Goal: Complete application form: Complete application form

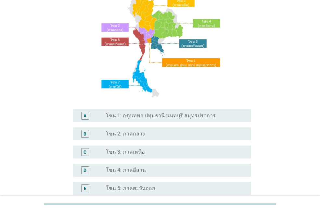
scroll to position [97, 0]
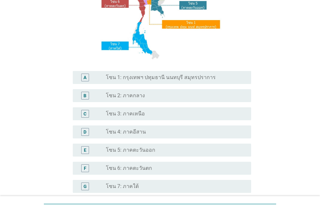
click at [158, 183] on div "radio_button_unchecked โซน 7: ภาคใต้" at bounding box center [176, 187] width 140 height 8
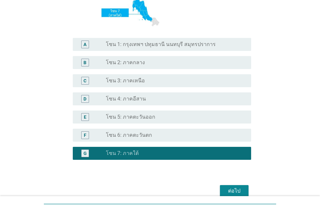
scroll to position [162, 0]
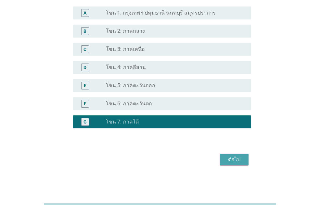
click at [232, 162] on div "ต่อไป" at bounding box center [234, 160] width 18 height 8
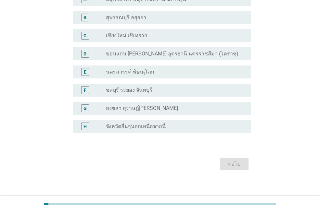
scroll to position [69, 0]
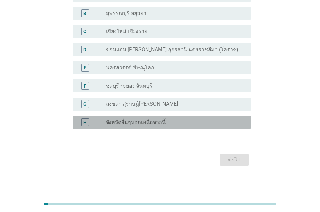
click at [168, 121] on div "radio_button_unchecked จังหวัดอื่นๆนอกเหนือจากนี้" at bounding box center [173, 122] width 135 height 6
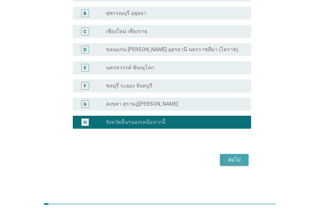
click at [230, 157] on div "ต่อไป" at bounding box center [234, 160] width 18 height 8
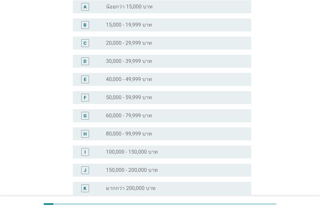
scroll to position [0, 0]
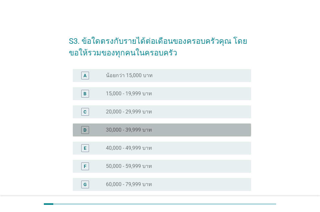
click at [174, 131] on div "radio_button_unchecked 30,000 - 39,999 บาท" at bounding box center [173, 130] width 135 height 6
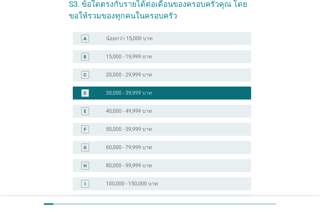
scroll to position [130, 0]
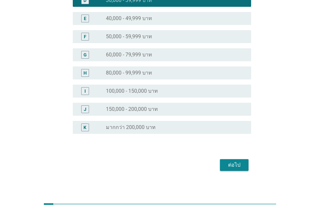
click at [231, 167] on div "ต่อไป" at bounding box center [234, 165] width 18 height 8
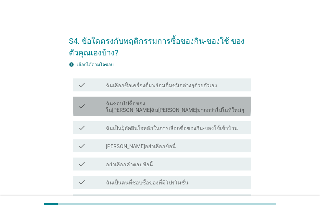
click at [185, 107] on label "ฉันชอบไปซื้อของใน[PERSON_NAME]ฉัน[PERSON_NAME]มากกว่าไปในที่ใหม่ๆ" at bounding box center [176, 107] width 140 height 13
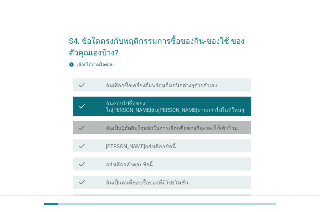
click at [185, 125] on label "ฉันเป็นผุ้ตัดสินใจหลักในการเลือกซื้อของกิน-ของใช้เข้าบ้าน" at bounding box center [172, 128] width 132 height 6
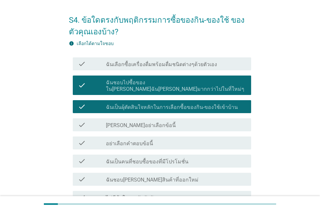
scroll to position [32, 0]
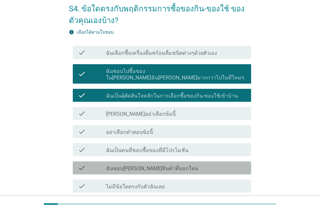
click at [183, 164] on div "check_box_outline_blank ฉันชอบ[PERSON_NAME]สินค้าที่ออกใหม่" at bounding box center [176, 168] width 140 height 8
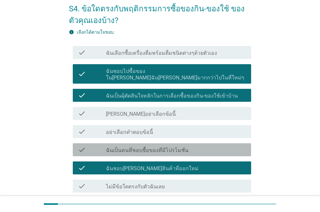
click at [177, 147] on div "check check_box_outline_blank ฉันเป็นคนที่ชอบซื้อของที่มีโปรโมชั่น" at bounding box center [162, 149] width 178 height 13
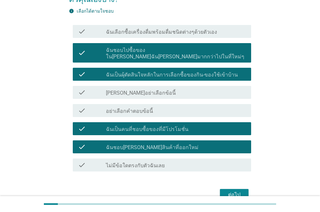
scroll to position [82, 0]
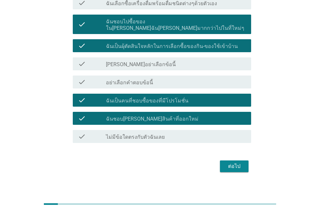
click at [234, 163] on div "ต่อไป" at bounding box center [234, 167] width 18 height 8
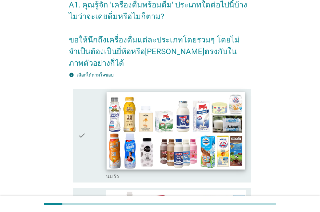
scroll to position [130, 0]
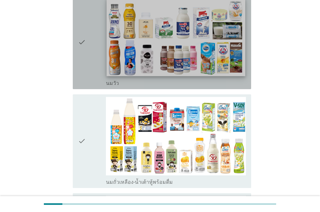
click at [146, 62] on img at bounding box center [175, 37] width 138 height 78
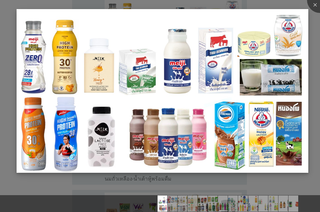
click at [152, 87] on img at bounding box center [162, 91] width 291 height 164
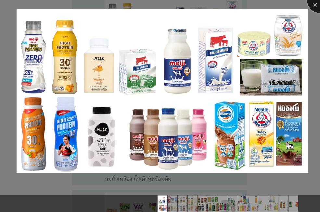
click at [314, 6] on div at bounding box center [320, 0] width 26 height 26
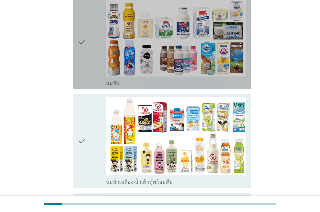
click at [83, 45] on icon "check" at bounding box center [82, 42] width 8 height 89
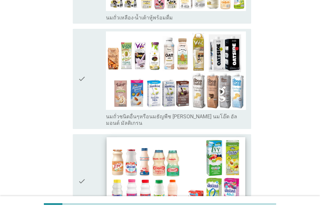
scroll to position [357, 0]
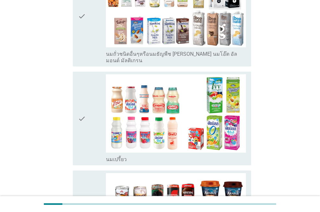
click at [84, 109] on icon "check" at bounding box center [82, 118] width 8 height 89
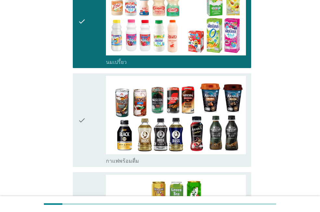
click at [89, 118] on div "check" at bounding box center [92, 120] width 28 height 89
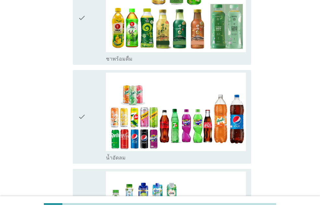
scroll to position [714, 0]
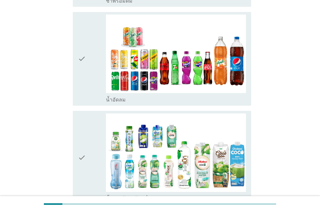
click at [87, 61] on div "check" at bounding box center [92, 59] width 28 height 89
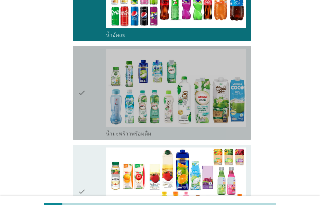
click at [86, 91] on div "check" at bounding box center [92, 93] width 28 height 89
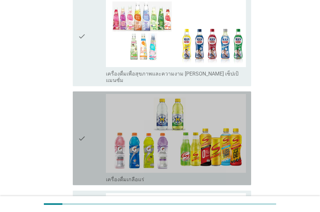
click at [89, 136] on div "check" at bounding box center [92, 138] width 28 height 89
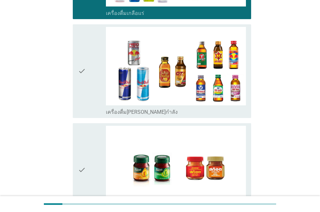
scroll to position [1363, 0]
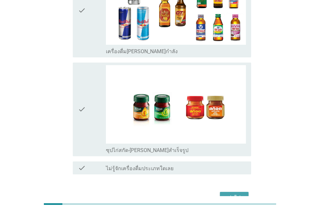
click at [231, 194] on div "ต่อไป" at bounding box center [234, 198] width 18 height 8
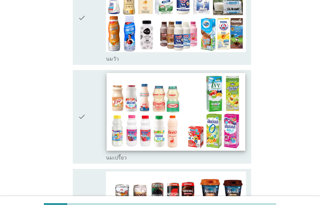
scroll to position [162, 0]
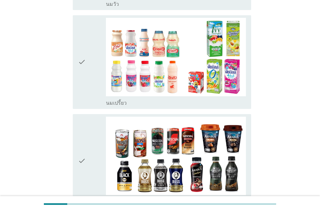
click at [94, 146] on div "check" at bounding box center [92, 161] width 28 height 89
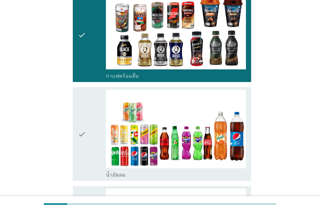
scroll to position [292, 0]
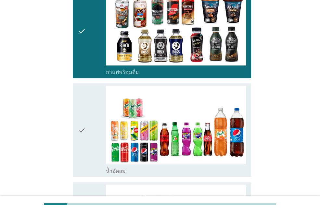
click at [91, 130] on div "check" at bounding box center [92, 130] width 28 height 89
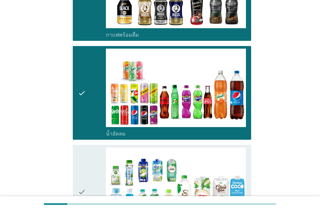
scroll to position [454, 0]
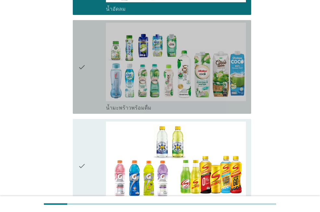
click at [89, 78] on div "check" at bounding box center [92, 67] width 28 height 89
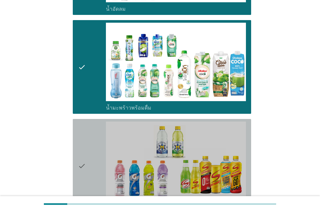
click at [92, 138] on div "check" at bounding box center [92, 166] width 28 height 89
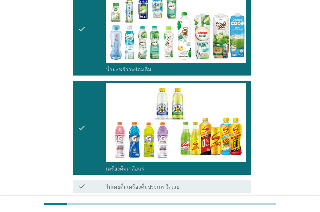
scroll to position [537, 0]
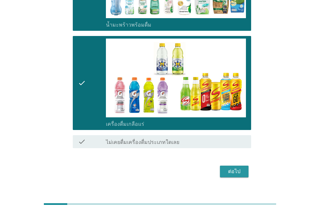
click at [231, 168] on div "ต่อไป" at bounding box center [234, 172] width 18 height 8
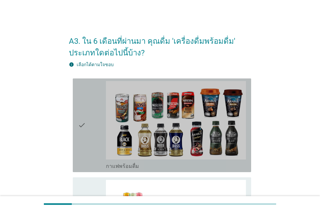
click at [89, 136] on div "check" at bounding box center [92, 125] width 28 height 89
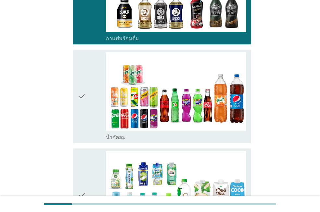
scroll to position [130, 0]
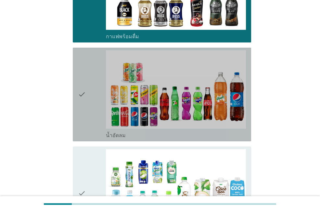
click at [83, 114] on icon "check" at bounding box center [82, 94] width 8 height 89
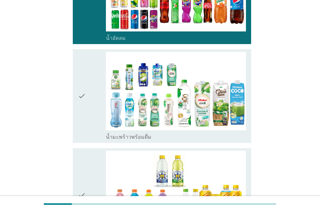
click at [85, 124] on icon "check" at bounding box center [82, 96] width 8 height 89
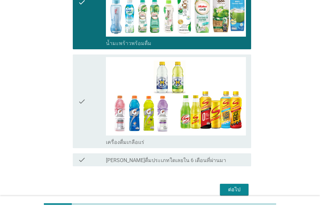
scroll to position [324, 0]
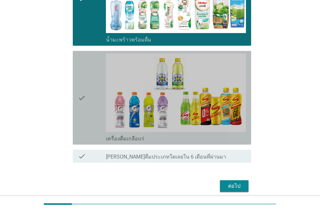
click at [85, 125] on icon "check" at bounding box center [82, 98] width 8 height 89
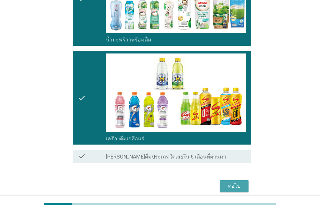
click at [235, 190] on div "ต่อไป" at bounding box center [234, 186] width 18 height 8
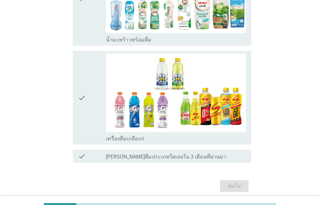
scroll to position [0, 0]
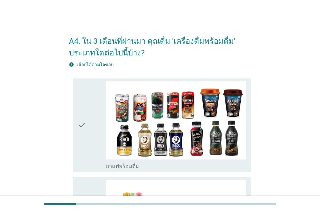
click at [96, 137] on div "check" at bounding box center [92, 125] width 28 height 89
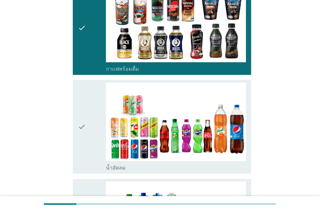
click at [96, 137] on div "check" at bounding box center [92, 127] width 28 height 89
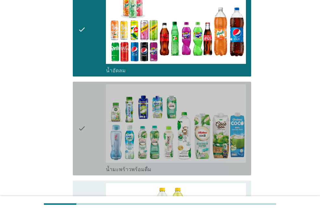
click at [95, 136] on div "check" at bounding box center [92, 128] width 28 height 89
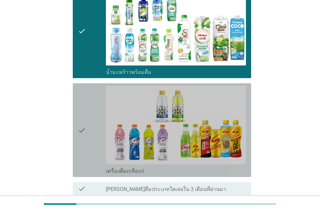
click at [95, 138] on div "check" at bounding box center [92, 130] width 28 height 89
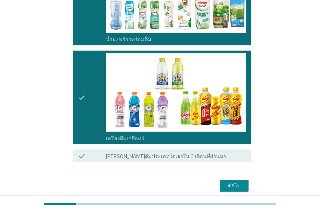
scroll to position [351, 0]
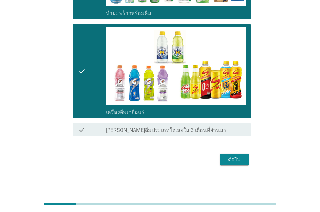
click at [233, 157] on div "ต่อไป" at bounding box center [234, 160] width 18 height 8
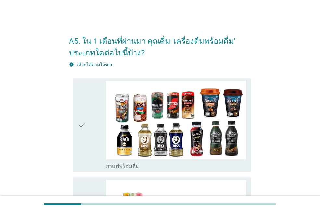
click at [86, 130] on div "check" at bounding box center [92, 125] width 28 height 89
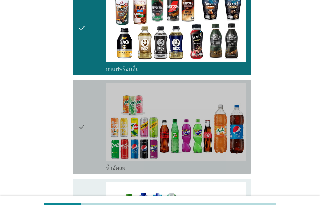
click at [87, 132] on div "check" at bounding box center [92, 127] width 28 height 89
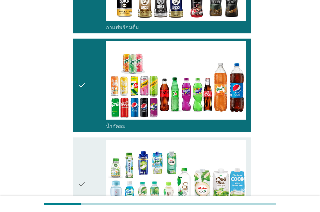
scroll to position [195, 0]
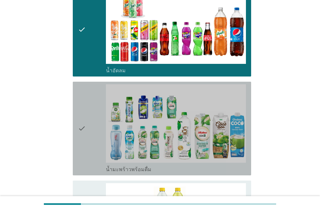
click at [87, 132] on div "check" at bounding box center [92, 128] width 28 height 89
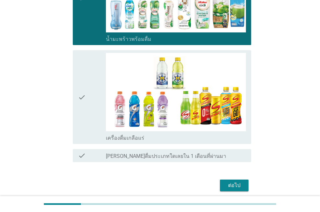
scroll to position [351, 0]
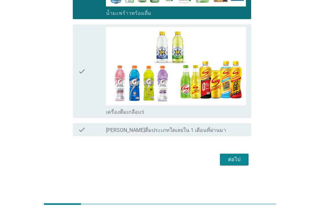
click at [231, 160] on div "ต่อไป" at bounding box center [234, 160] width 18 height 8
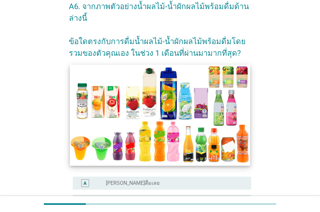
scroll to position [162, 0]
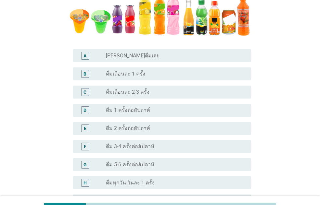
click at [162, 116] on div "D radio_button_unchecked ดื่ม 1 ครั้งต่อสัปดาห์" at bounding box center [162, 110] width 178 height 13
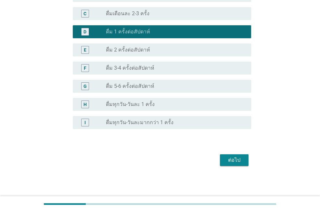
scroll to position [241, 0]
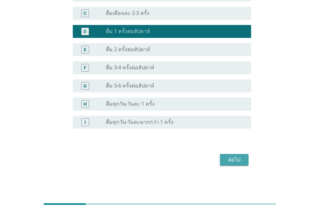
click at [228, 157] on div "ต่อไป" at bounding box center [234, 160] width 18 height 8
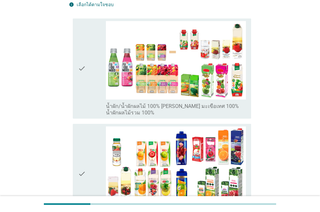
scroll to position [162, 0]
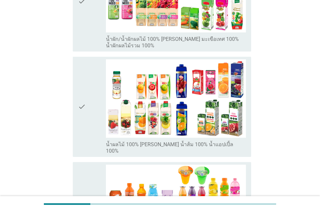
click at [84, 111] on icon "check" at bounding box center [82, 106] width 8 height 95
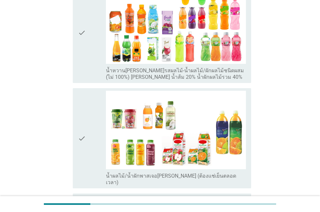
scroll to position [406, 0]
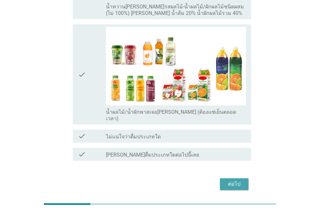
click at [231, 180] on div "ต่อไป" at bounding box center [234, 184] width 18 height 8
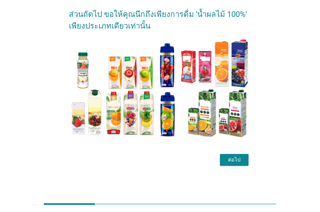
scroll to position [0, 0]
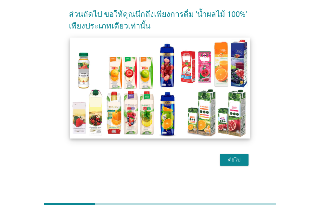
click at [189, 119] on img at bounding box center [160, 87] width 180 height 101
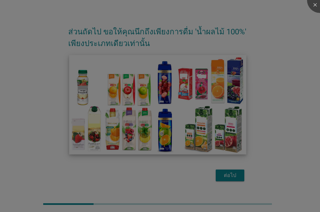
scroll to position [9, 0]
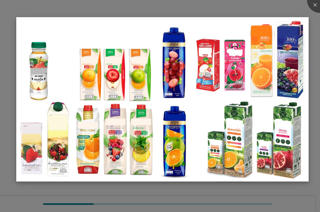
click at [189, 120] on img at bounding box center [162, 99] width 292 height 164
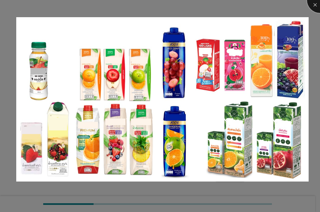
click at [315, 9] on div at bounding box center [320, 0] width 26 height 26
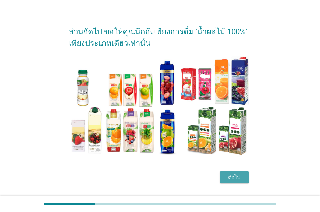
click at [230, 176] on div "ต่อไป" at bounding box center [234, 178] width 18 height 8
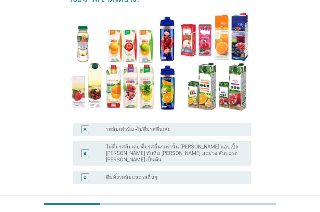
scroll to position [65, 0]
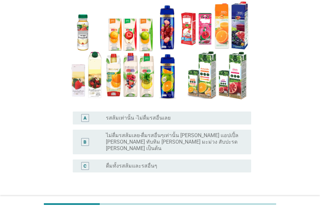
click at [189, 163] on div "radio_button_unchecked ดื่มทั้งรสส้มและรสอื่นๆ" at bounding box center [173, 166] width 135 height 6
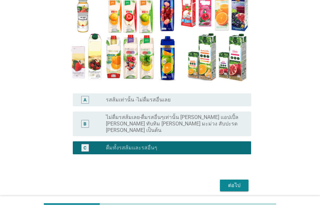
scroll to position [102, 0]
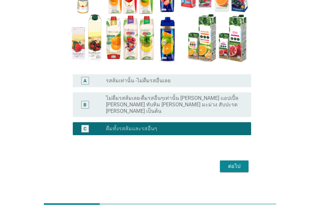
click at [224, 163] on button "ต่อไป" at bounding box center [234, 167] width 29 height 12
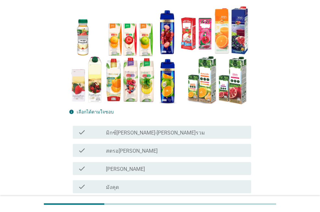
scroll to position [65, 0]
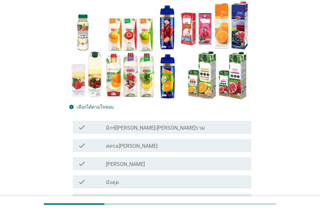
click at [167, 150] on div "check check_box_outline_blank สตรอ[PERSON_NAME]" at bounding box center [162, 145] width 178 height 13
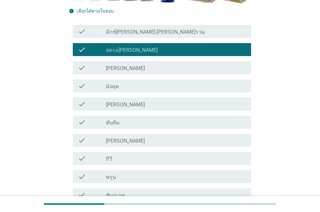
scroll to position [195, 0]
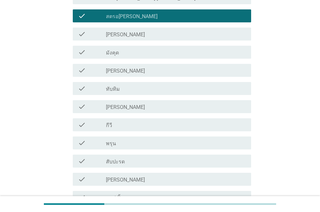
click at [140, 109] on div "check_box_outline_blank [PERSON_NAME]" at bounding box center [176, 107] width 140 height 8
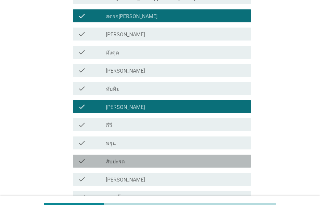
click at [145, 159] on div "check_box_outline_blank สับปะรด" at bounding box center [176, 161] width 140 height 8
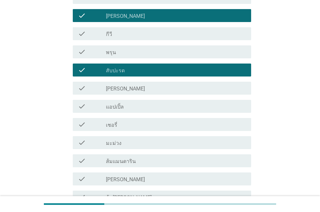
scroll to position [292, 0]
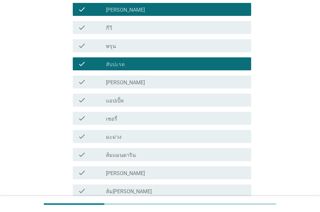
click at [126, 89] on div "check check_box_outline_blank [PERSON_NAME]" at bounding box center [160, 82] width 182 height 18
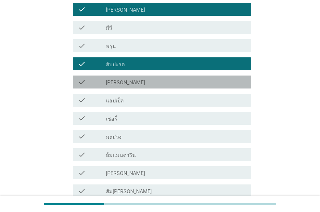
click at [126, 86] on div "check_box_outline_blank [PERSON_NAME]" at bounding box center [176, 82] width 140 height 8
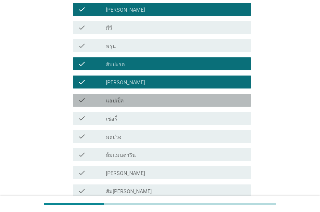
click at [122, 101] on label "แอปเปิ้ล" at bounding box center [115, 101] width 18 height 6
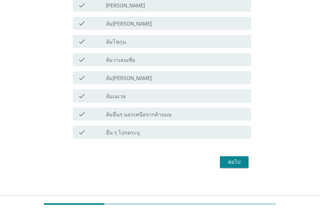
scroll to position [462, 0]
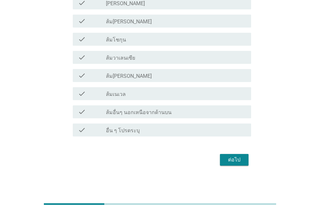
click at [232, 161] on div "ต่อไป" at bounding box center [234, 160] width 18 height 8
